Goal: Entertainment & Leisure: Browse casually

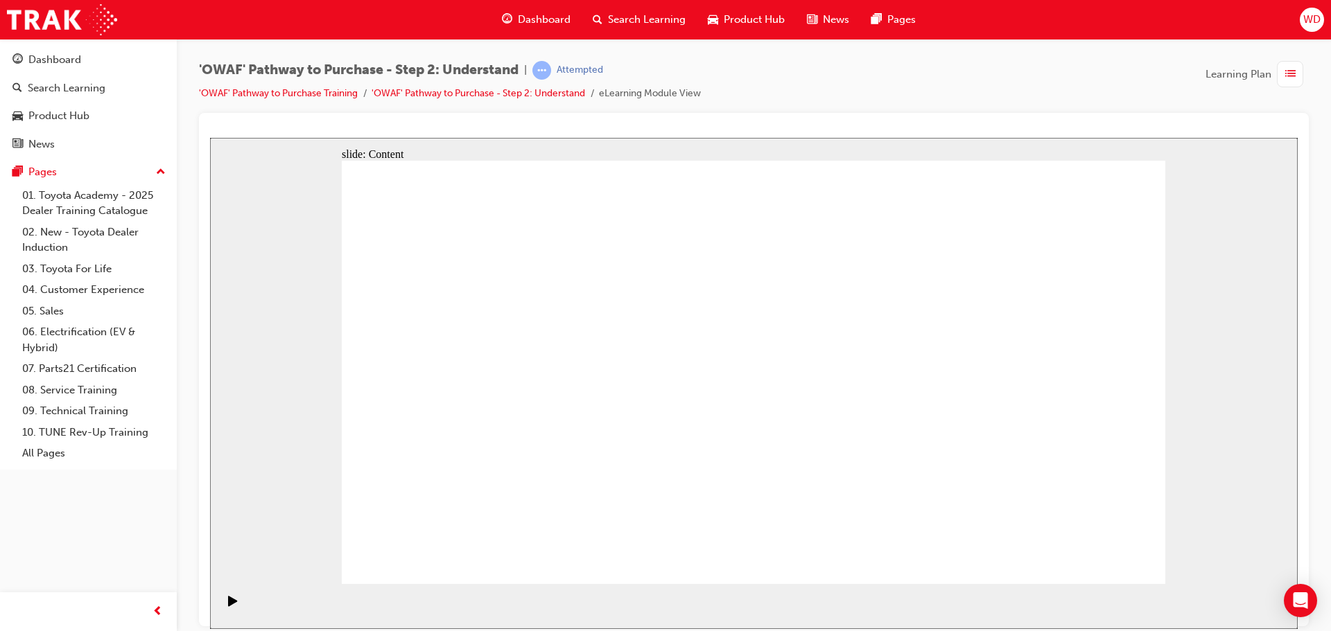
drag, startPoint x: 1086, startPoint y: 295, endPoint x: 1075, endPoint y: 299, distance: 12.1
